Goal: Book appointment/travel/reservation

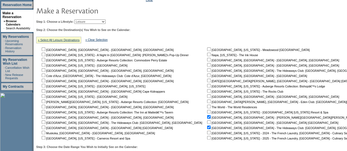
scroll to position [55, 0]
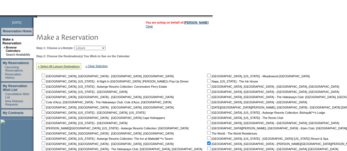
click at [106, 49] on select "Beach Leisure Metropolitan Mountain OIAL for Adventure OIAL for Couples OIAL fo…" at bounding box center [89, 48] width 31 height 4
select select "Beach"
click at [84, 46] on select "Beach Leisure Metropolitan Mountain OIAL for Adventure OIAL for Couples OIAL fo…" at bounding box center [89, 48] width 31 height 4
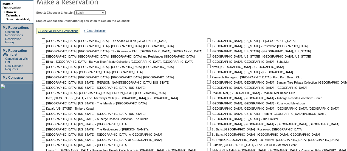
scroll to position [90, 0]
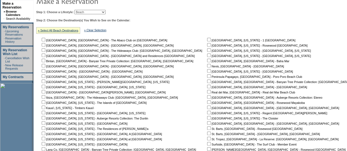
click at [207, 124] on input "checkbox" at bounding box center [209, 123] width 4 height 4
checkbox input "true"
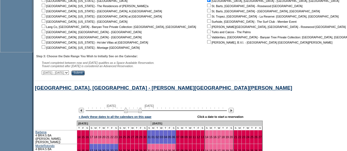
scroll to position [230, 0]
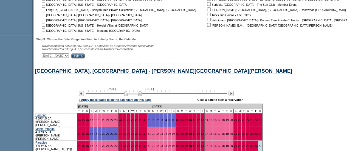
click at [85, 56] on input "Submit" at bounding box center [77, 55] width 13 height 5
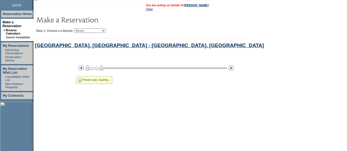
select select "Beach"
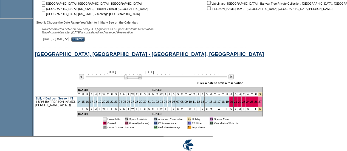
scroll to position [248, 0]
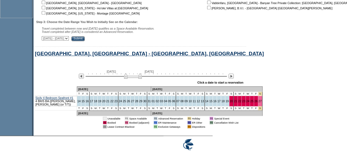
drag, startPoint x: 344, startPoint y: 110, endPoint x: 343, endPoint y: 114, distance: 4.5
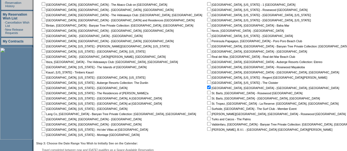
scroll to position [135, 0]
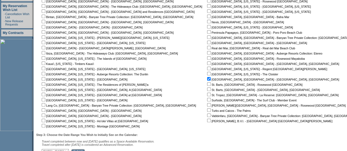
click at [207, 78] on input "checkbox" at bounding box center [209, 79] width 4 height 4
checkbox input "false"
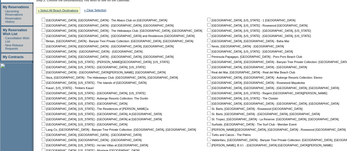
scroll to position [110, 0]
